Goal: Navigation & Orientation: Find specific page/section

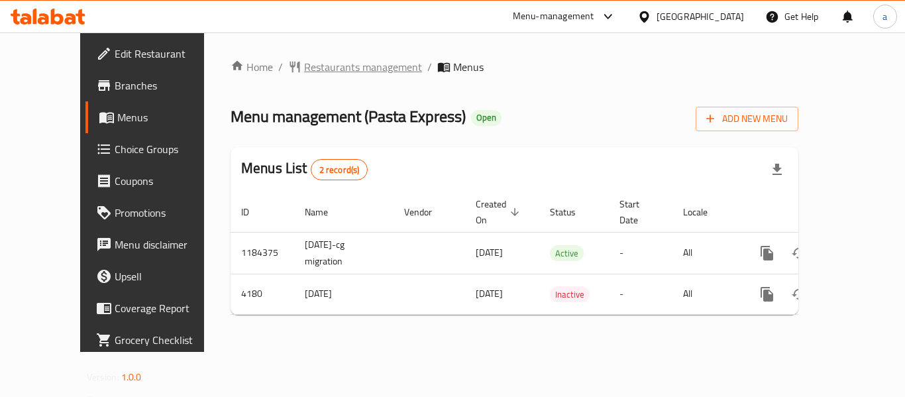
click at [304, 59] on span "Restaurants management" at bounding box center [363, 67] width 118 height 16
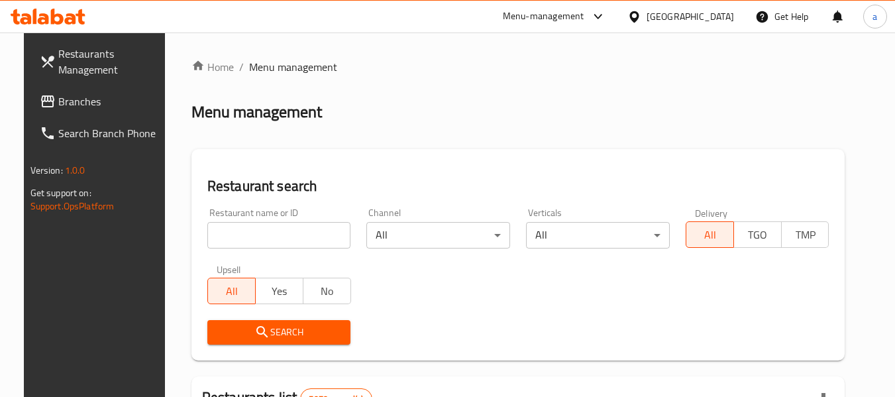
click at [74, 97] on span "Branches" at bounding box center [110, 101] width 105 height 16
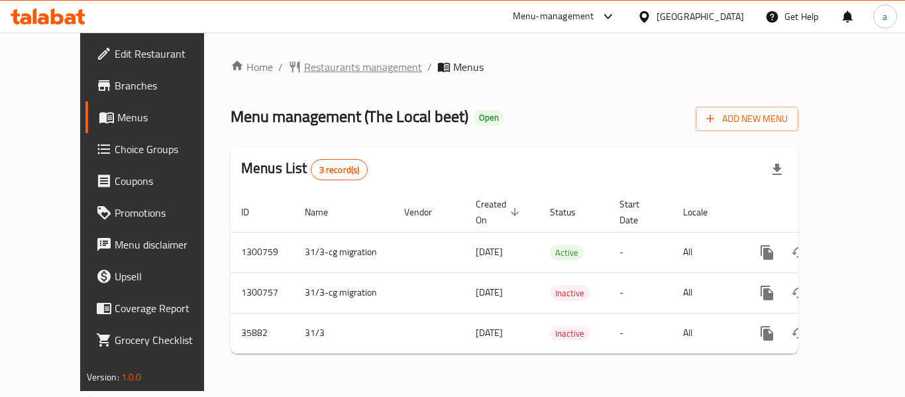
click at [315, 60] on span "Restaurants management" at bounding box center [363, 67] width 118 height 16
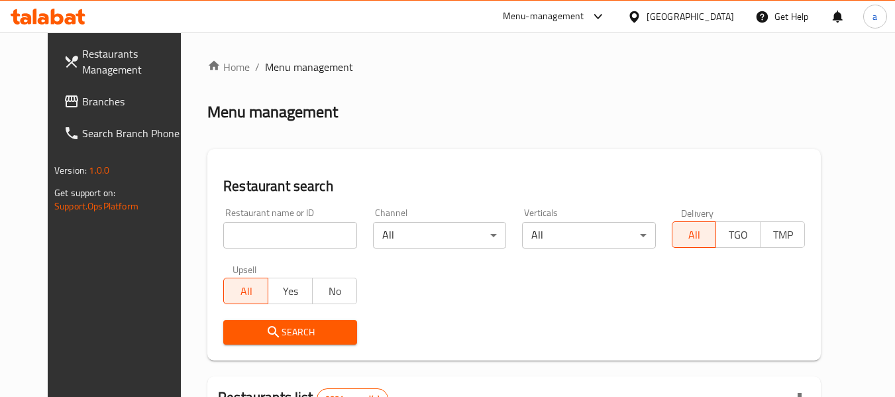
click at [59, 81] on link "Restaurants Management" at bounding box center [125, 62] width 144 height 48
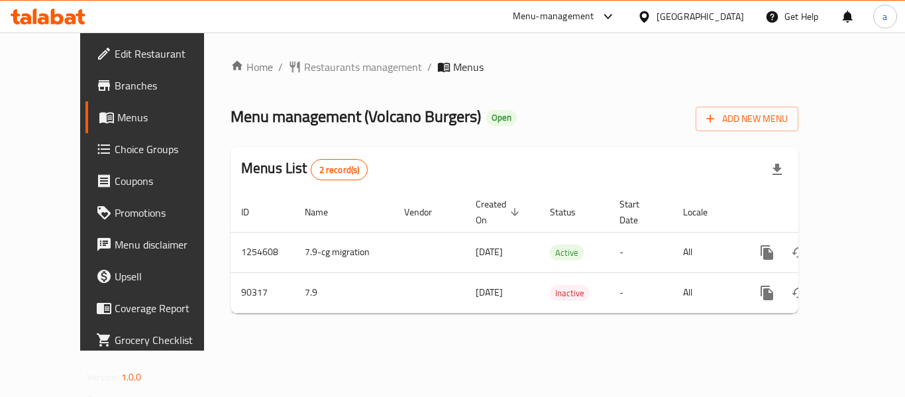
click at [312, 86] on div "Home / Restaurants management / Menus Menu management ( Volcano Burgers ) Open …" at bounding box center [515, 191] width 568 height 265
click at [313, 73] on span "Restaurants management" at bounding box center [363, 67] width 118 height 16
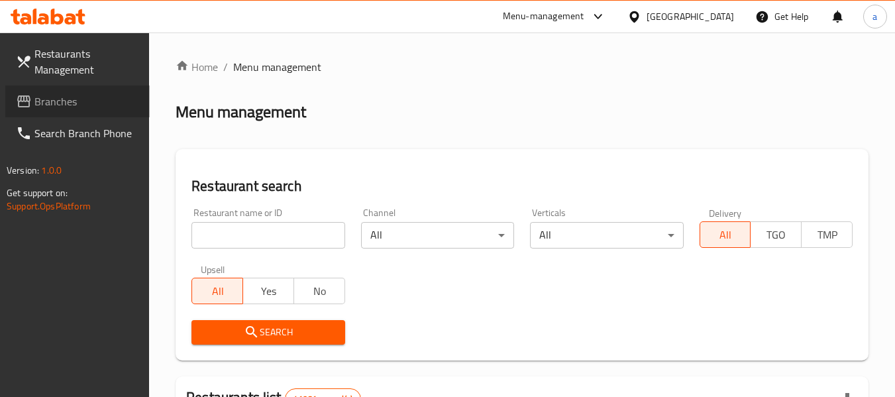
click at [87, 96] on span "Branches" at bounding box center [86, 101] width 105 height 16
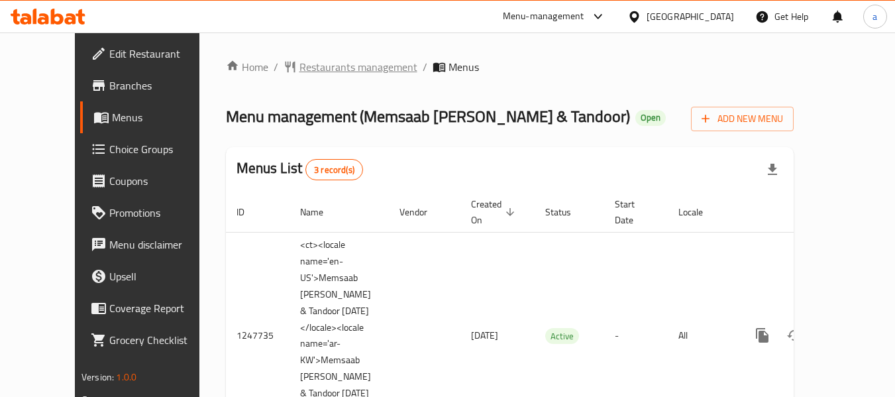
click at [299, 68] on span "Restaurants management" at bounding box center [358, 67] width 118 height 16
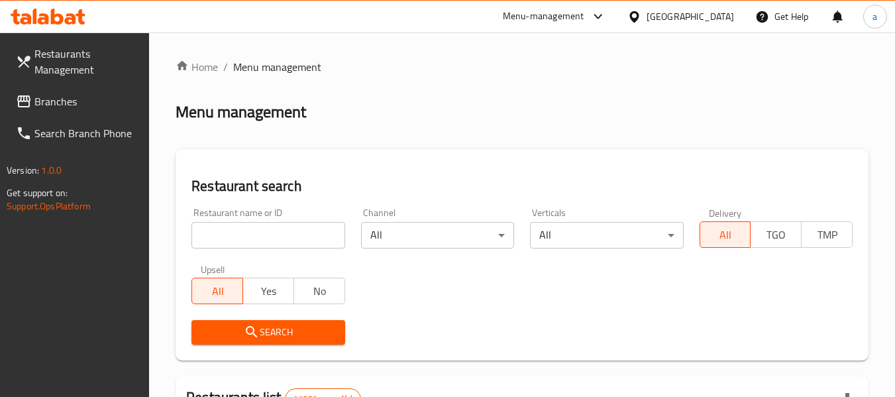
click at [258, 236] on input "search" at bounding box center [267, 235] width 153 height 27
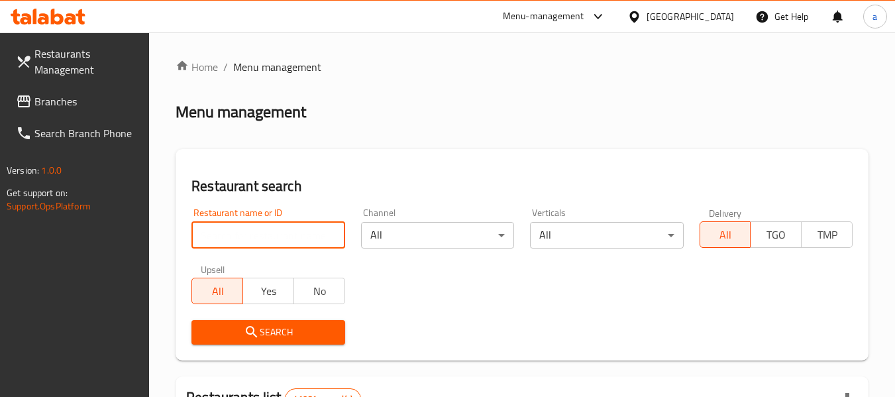
paste input "7191"
type input "7191"
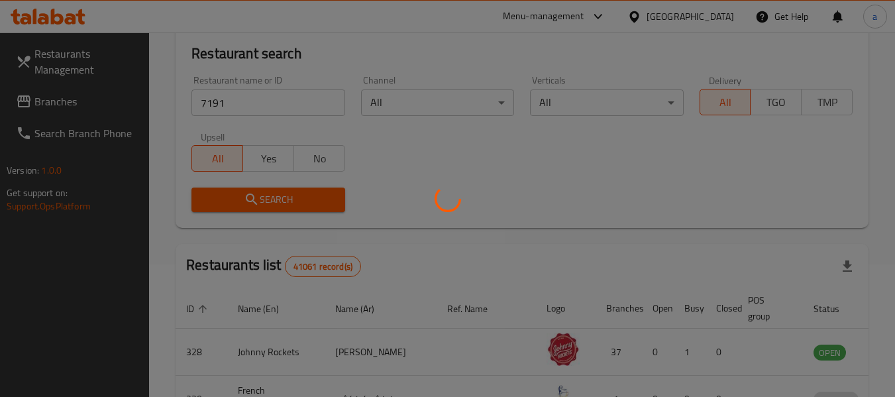
scroll to position [183, 0]
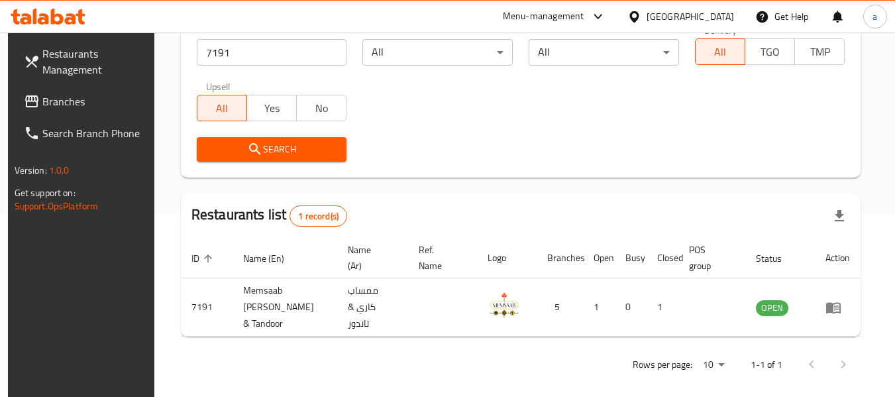
click at [54, 89] on link "Branches" at bounding box center [85, 101] width 144 height 32
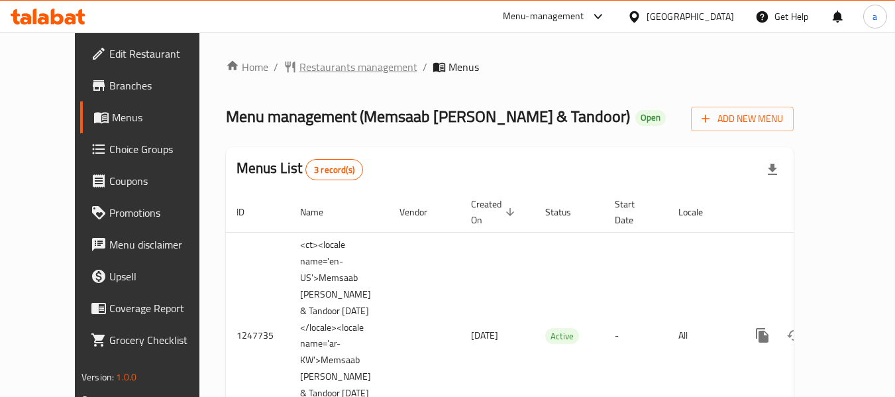
click at [339, 64] on span "Restaurants management" at bounding box center [358, 67] width 118 height 16
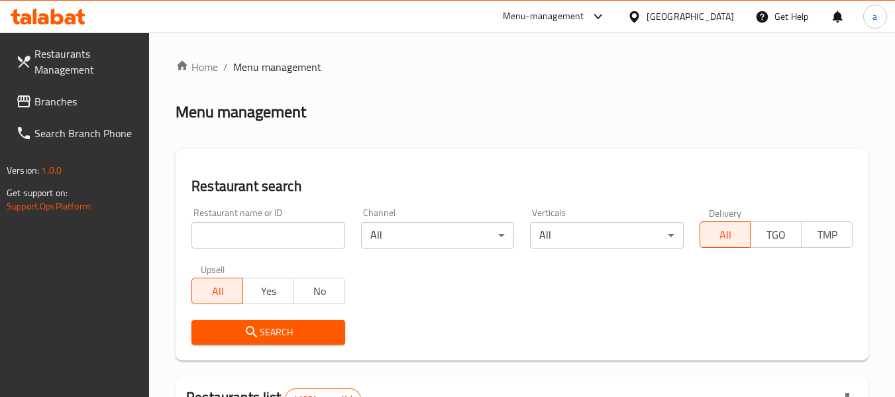
click at [255, 237] on input "search" at bounding box center [267, 235] width 153 height 27
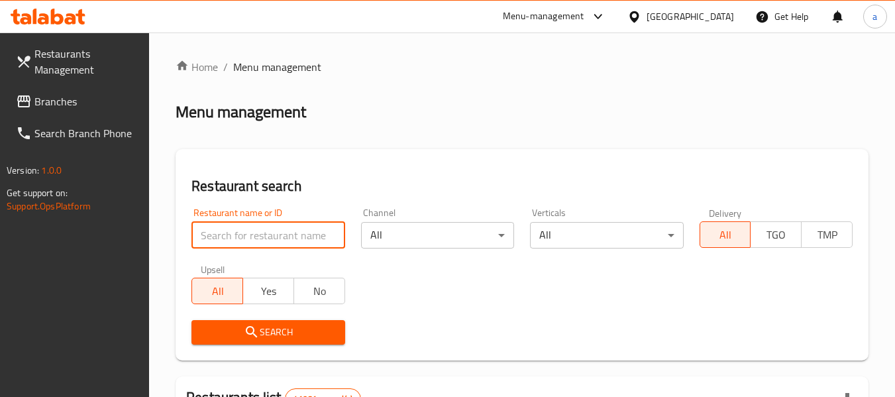
click at [255, 237] on input "search" at bounding box center [267, 235] width 153 height 27
paste input "7191"
type input "7191"
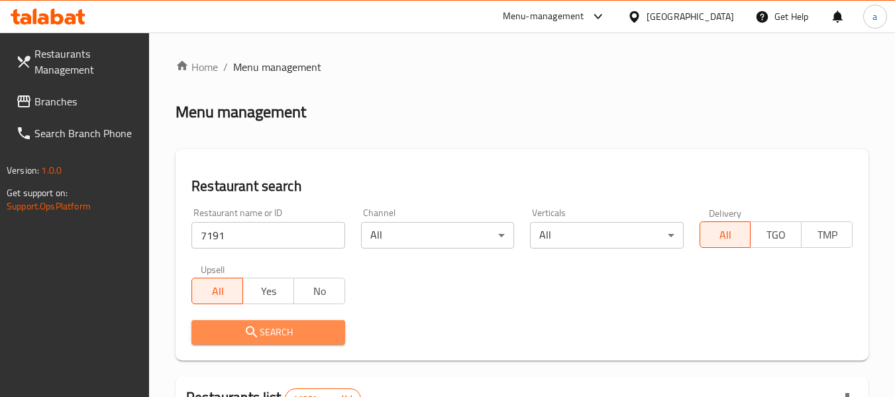
click at [253, 325] on icon "submit" at bounding box center [252, 332] width 16 height 16
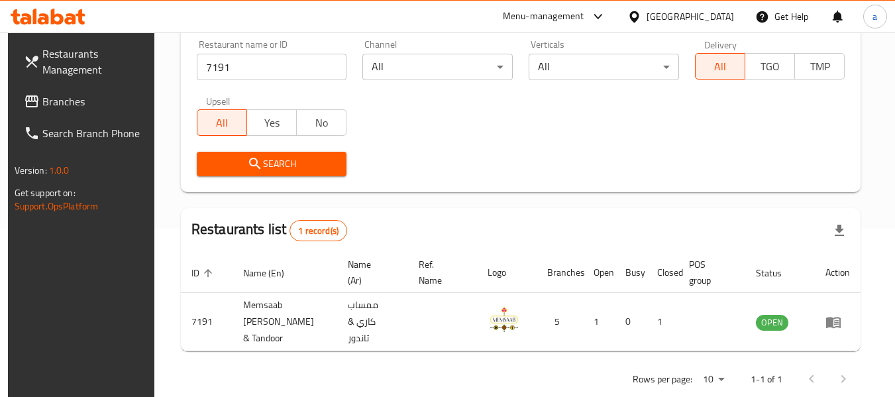
scroll to position [183, 0]
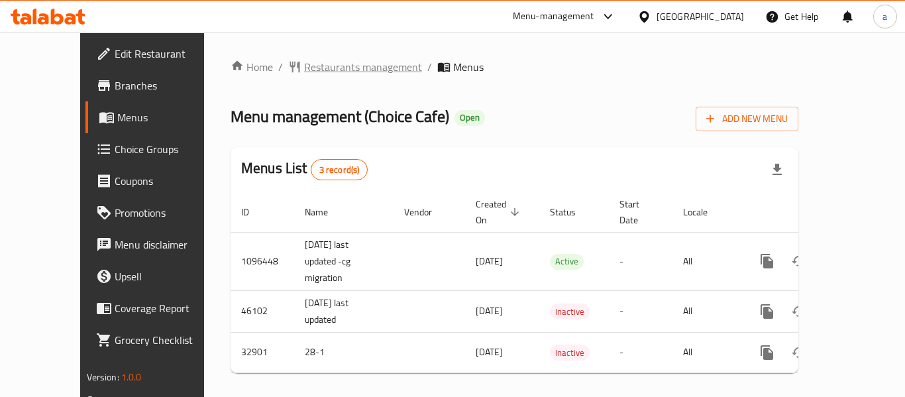
click at [304, 66] on span "Restaurants management" at bounding box center [363, 67] width 118 height 16
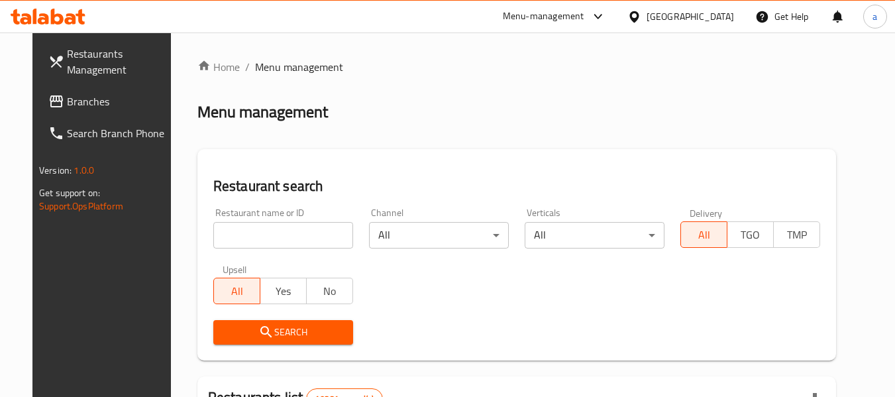
click at [67, 97] on span "Branches" at bounding box center [119, 101] width 105 height 16
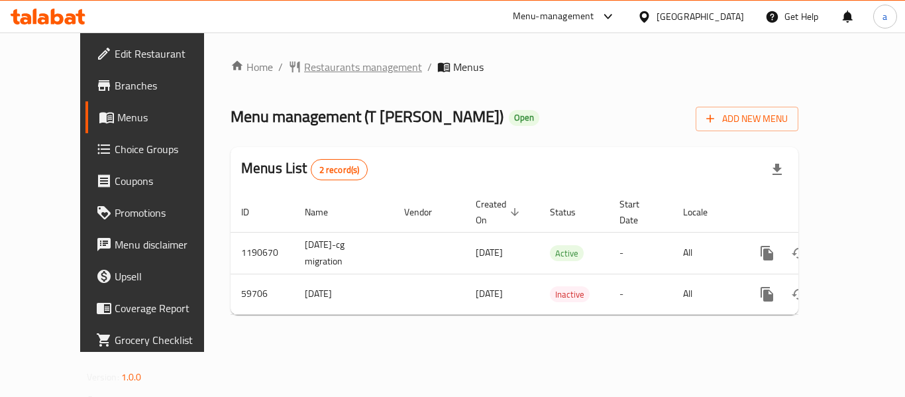
click at [304, 68] on span "Restaurants management" at bounding box center [363, 67] width 118 height 16
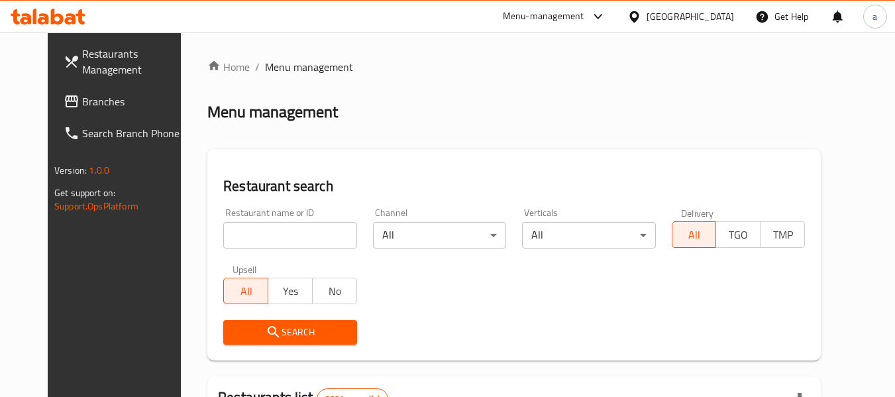
click at [82, 97] on span "Branches" at bounding box center [134, 101] width 105 height 16
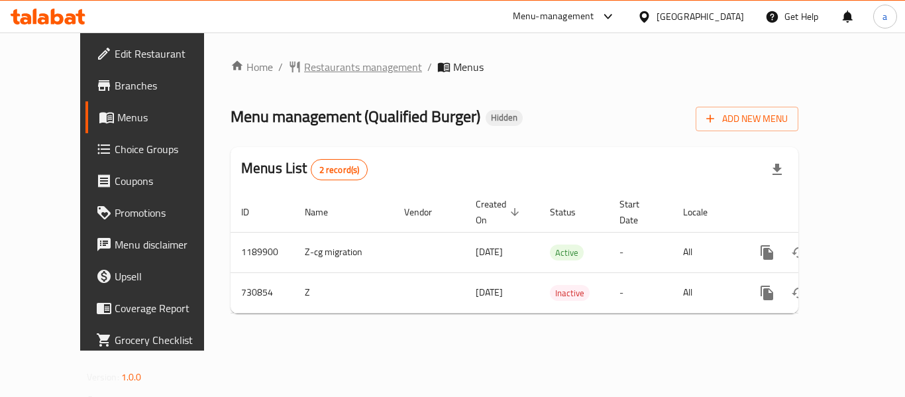
click at [304, 74] on span "Restaurants management" at bounding box center [363, 67] width 118 height 16
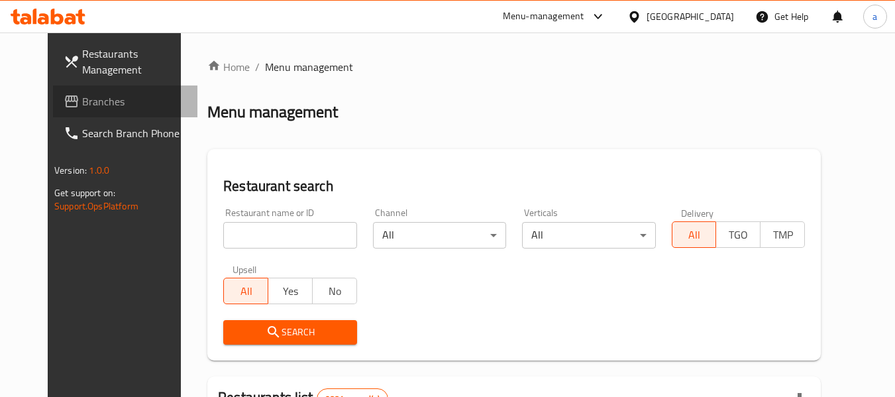
click at [82, 97] on span "Branches" at bounding box center [134, 101] width 105 height 16
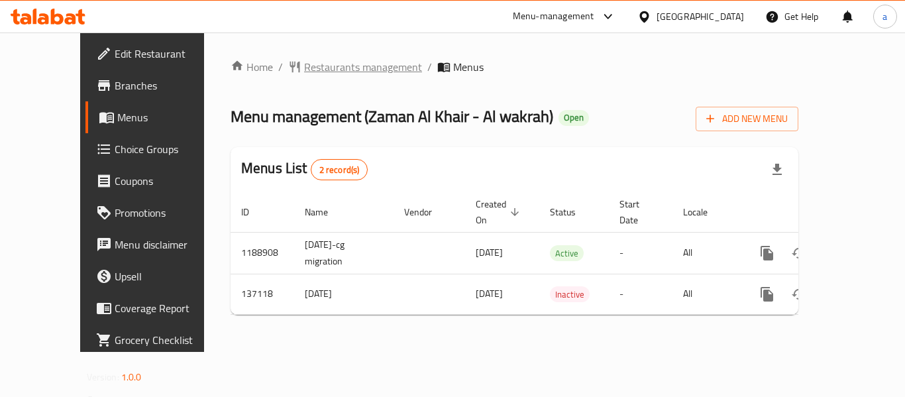
click at [318, 77] on div "Home / Restaurants management / Menus Menu management ( Zaman Al Khair - Al wak…" at bounding box center [515, 192] width 568 height 266
click at [319, 73] on span "Restaurants management" at bounding box center [363, 67] width 118 height 16
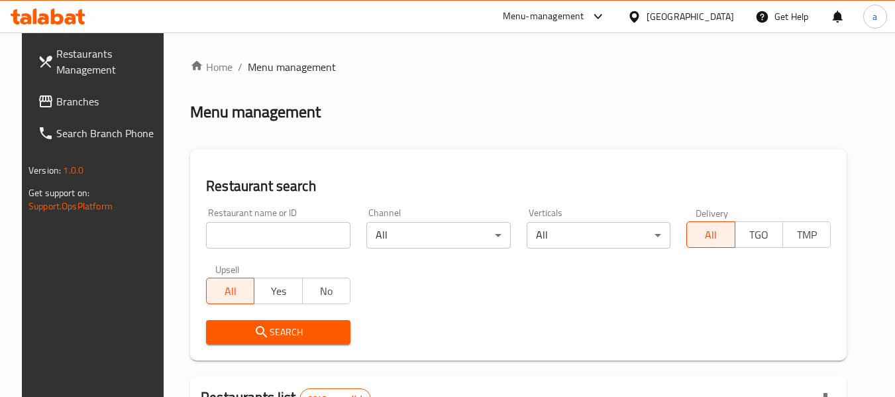
click at [62, 95] on span "Branches" at bounding box center [108, 101] width 105 height 16
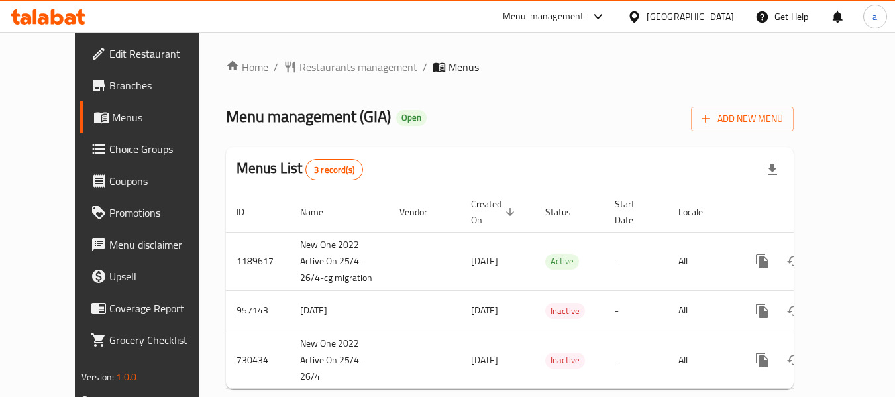
click at [299, 71] on span "Restaurants management" at bounding box center [358, 67] width 118 height 16
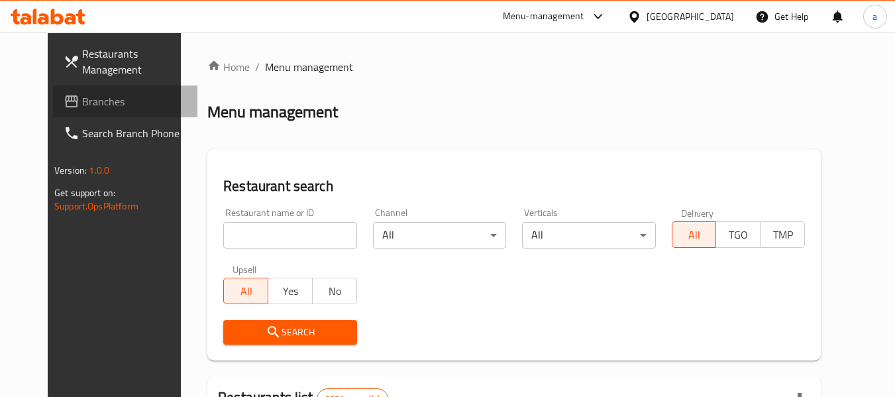
click at [82, 93] on span "Branches" at bounding box center [134, 101] width 105 height 16
